Goal: Download file/media

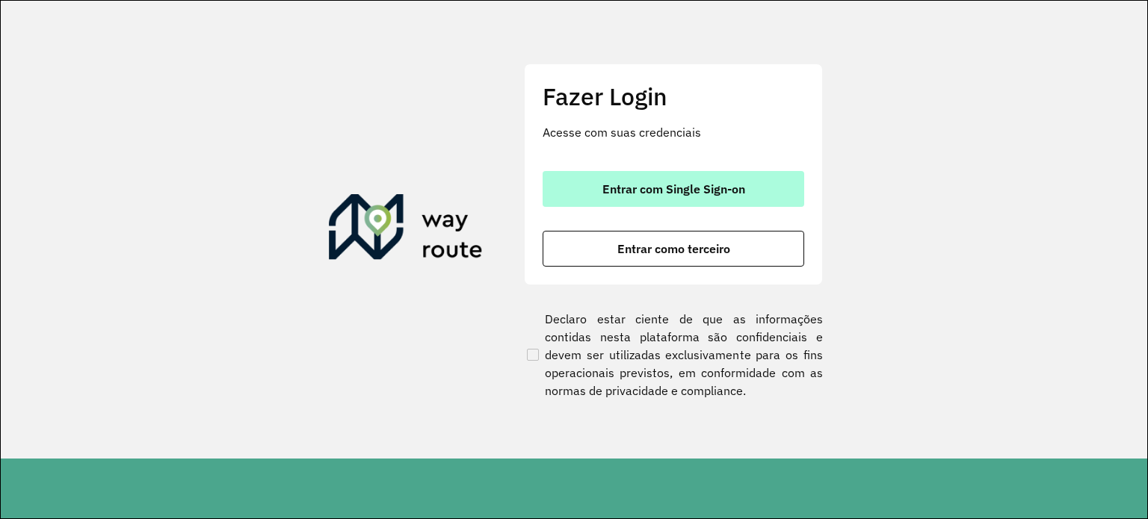
click at [650, 195] on span "Entrar com Single Sign-on" at bounding box center [673, 189] width 143 height 12
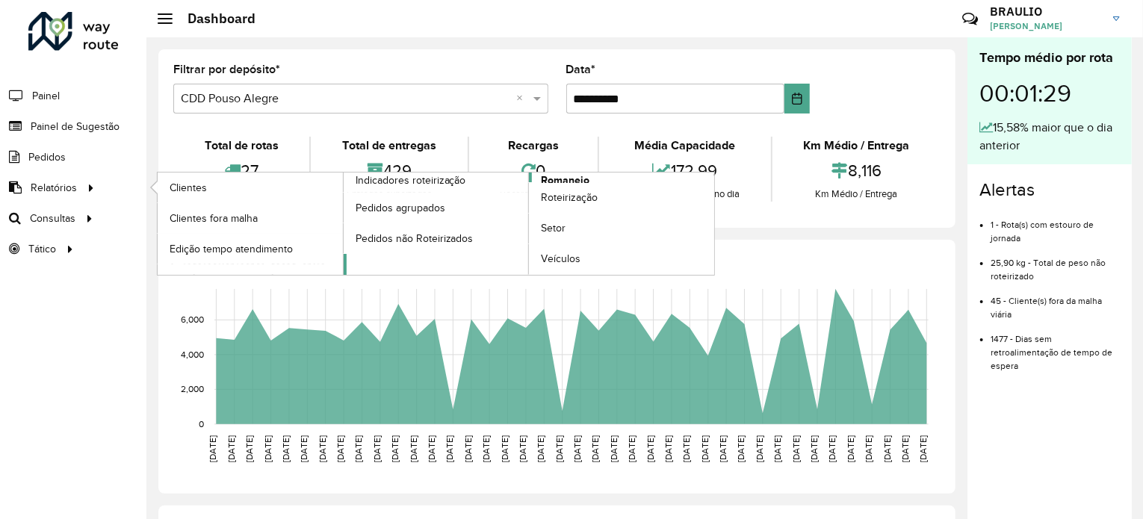
click at [563, 178] on span "Romaneio" at bounding box center [565, 181] width 49 height 16
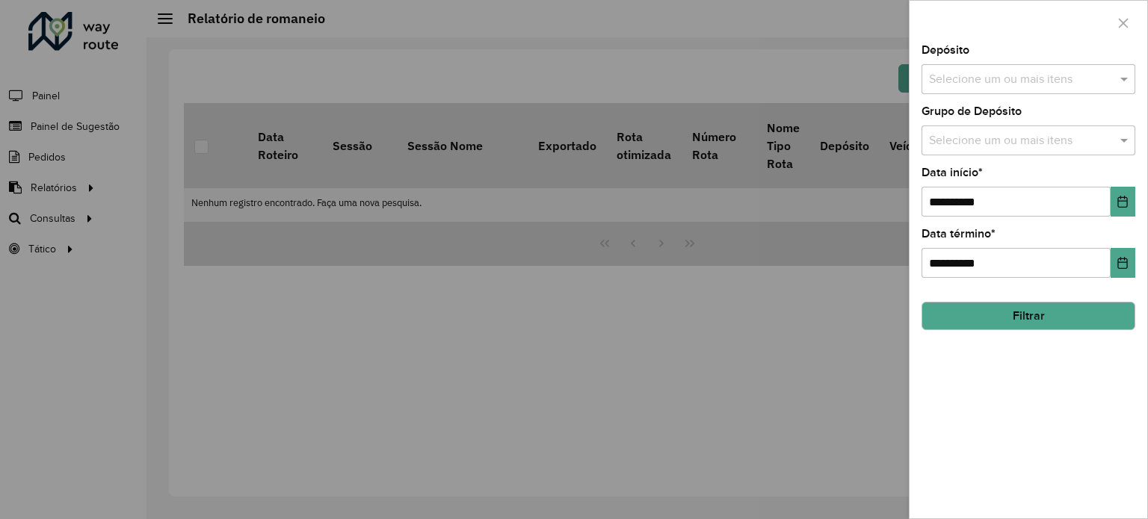
click at [949, 89] on div "Selecione um ou mais itens" at bounding box center [1028, 79] width 214 height 30
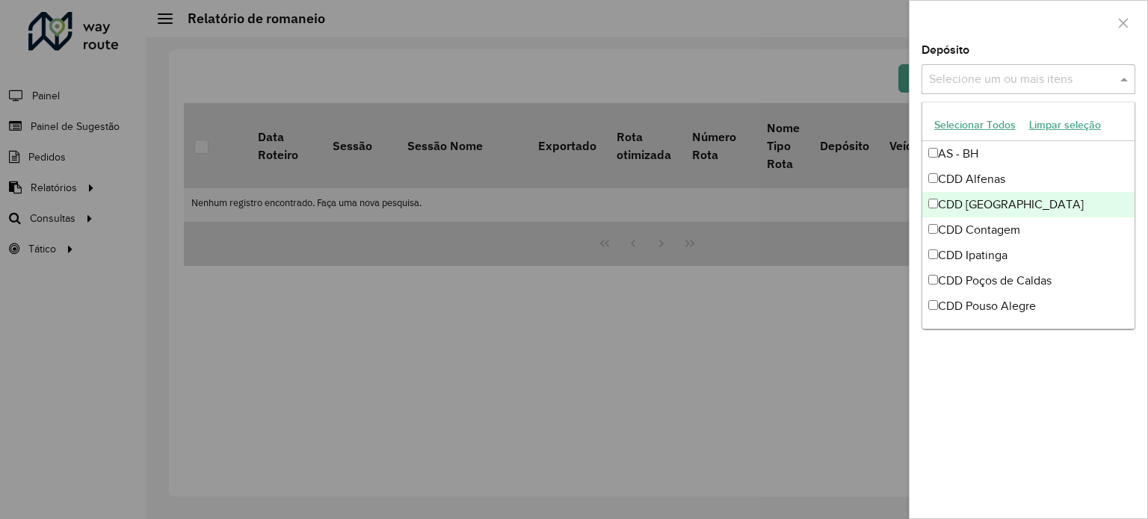
click at [996, 202] on div "CDD Belo Horizonte" at bounding box center [1028, 204] width 212 height 25
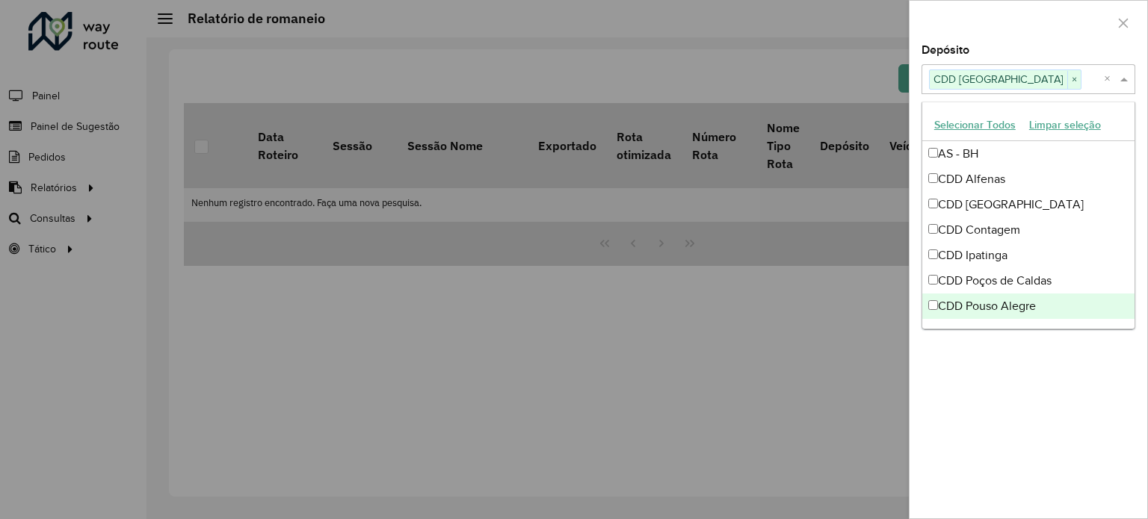
click at [1003, 374] on div "**********" at bounding box center [1028, 282] width 238 height 474
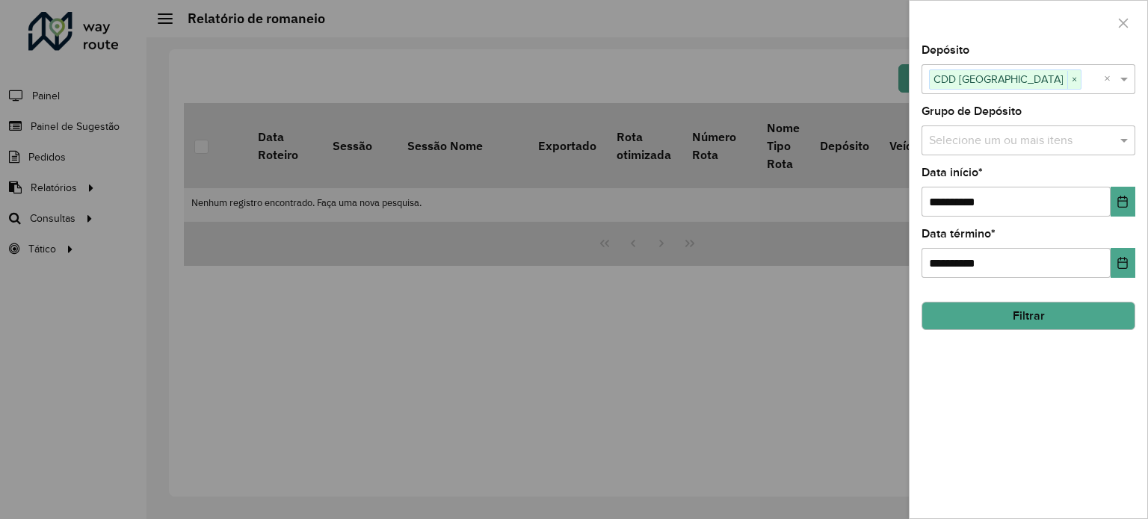
click at [1040, 309] on button "Filtrar" at bounding box center [1028, 316] width 214 height 28
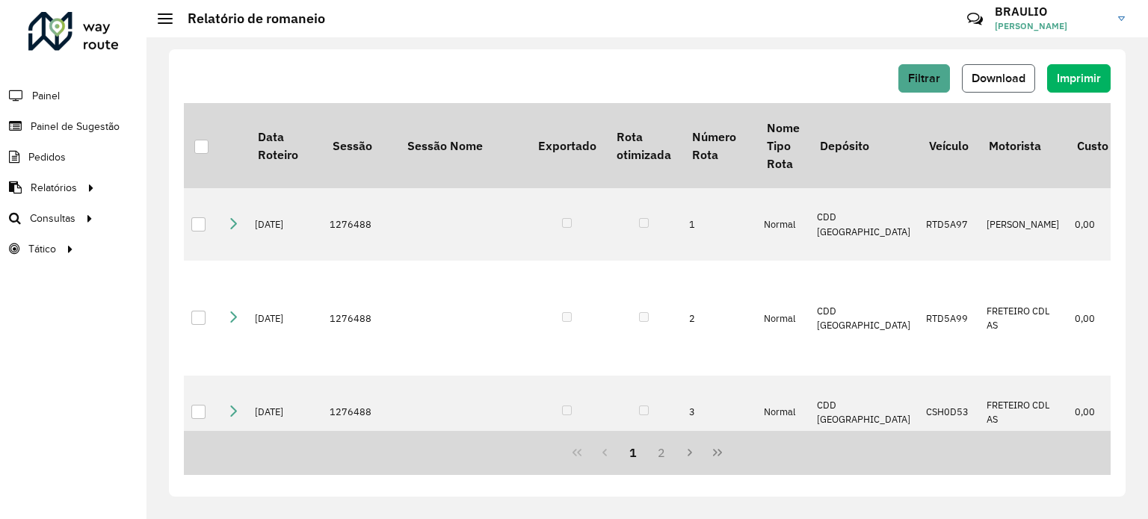
click at [998, 78] on span "Download" at bounding box center [998, 78] width 54 height 13
